Goal: Transaction & Acquisition: Purchase product/service

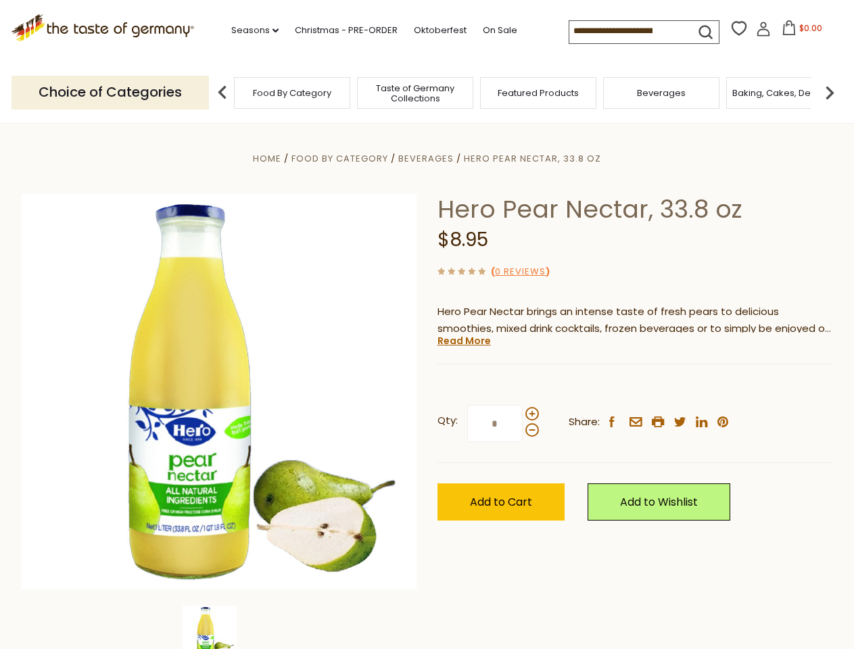
click at [427, 324] on div "Home Food By Category [GEOGRAPHIC_DATA] Hero Pear Nectar, 33.8 oz Hero Pear Nec…" at bounding box center [426, 410] width 831 height 521
click at [249, 30] on link "Seasons dropdown_arrow" at bounding box center [254, 30] width 47 height 15
click at [627, 31] on input at bounding box center [626, 30] width 114 height 19
click at [799, 32] on span "$0.00" at bounding box center [810, 27] width 23 height 11
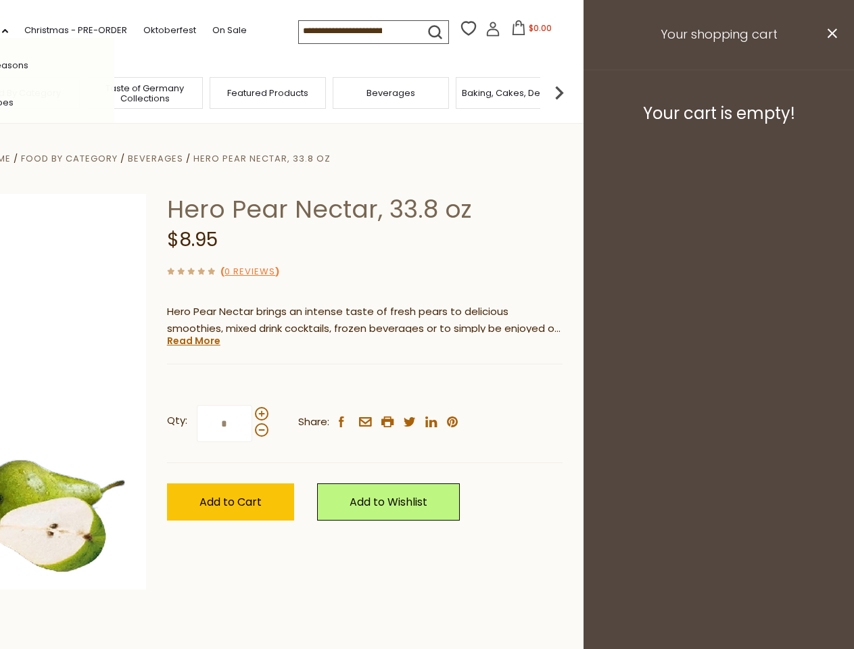
click at [114, 92] on div "All Seasons Recipes Game Day [DATE] [DATE] [DATE][PERSON_NAME] [DATE] Springfes…" at bounding box center [37, 324] width 153 height 573
click at [829, 92] on footer "Your cart is empty!" at bounding box center [718, 113] width 270 height 87
click at [427, 386] on div "Qty: * Share: facebook email printer twitter linkedin pinterest" at bounding box center [364, 424] width 395 height 78
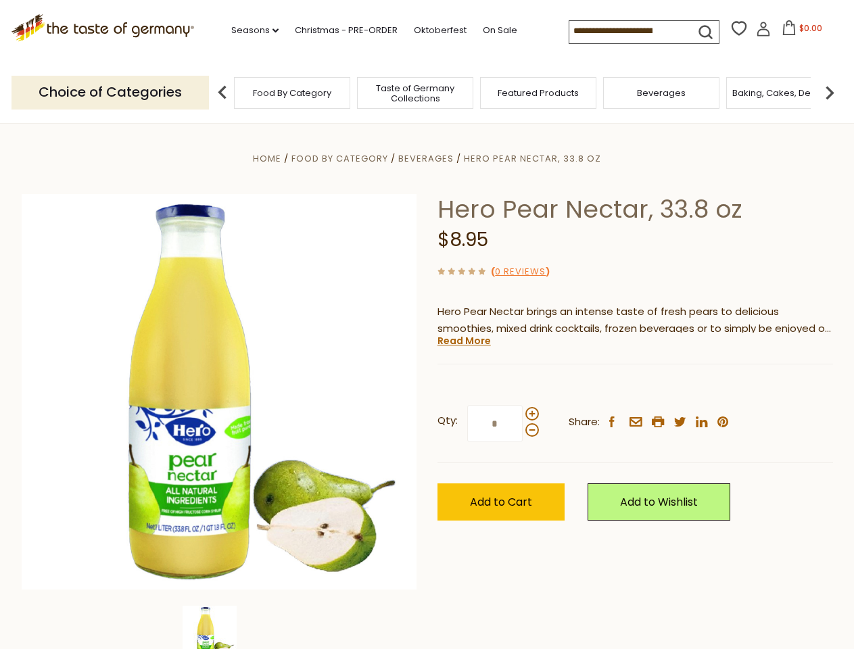
click at [219, 627] on div "Home Food By Category [GEOGRAPHIC_DATA] Hero Pear Nectar, 33.8 oz Hero Pear Nec…" at bounding box center [426, 410] width 831 height 521
click at [463, 341] on link "Read More" at bounding box center [463, 341] width 53 height 14
